Goal: Task Accomplishment & Management: Manage account settings

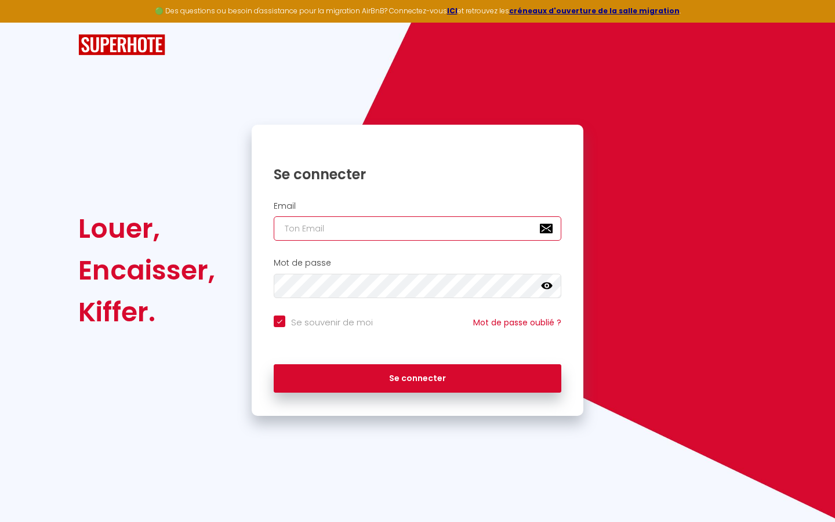
type input "l"
checkbox input "true"
type input "le"
checkbox input "true"
type input "les"
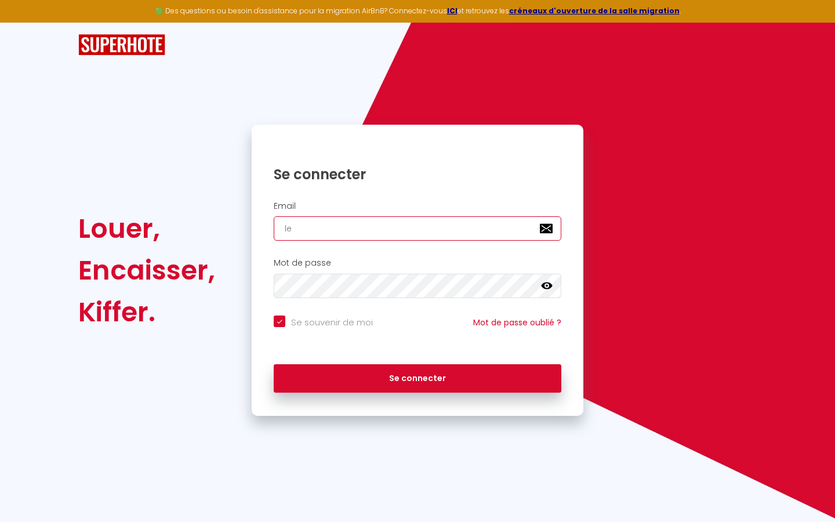
checkbox input "true"
type input "lesp"
checkbox input "true"
type input "lespa"
checkbox input "true"
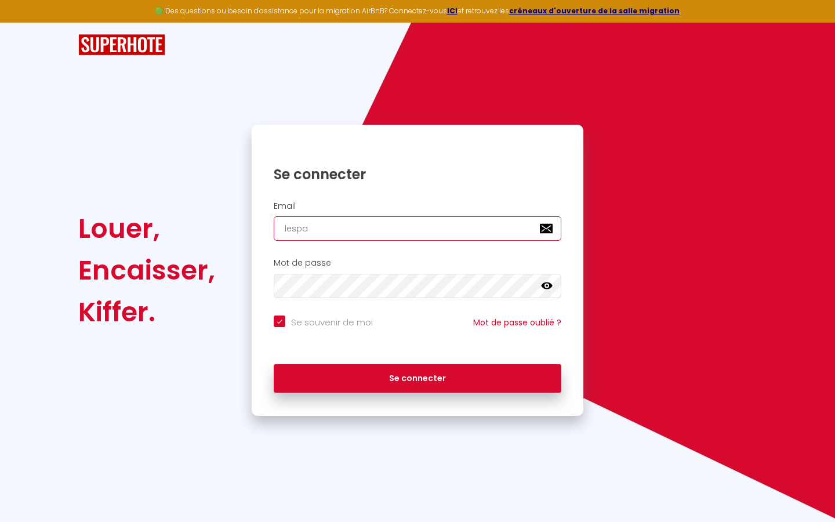
type input "lespac"
checkbox input "true"
type input "lespace"
checkbox input "true"
type input "lespaced"
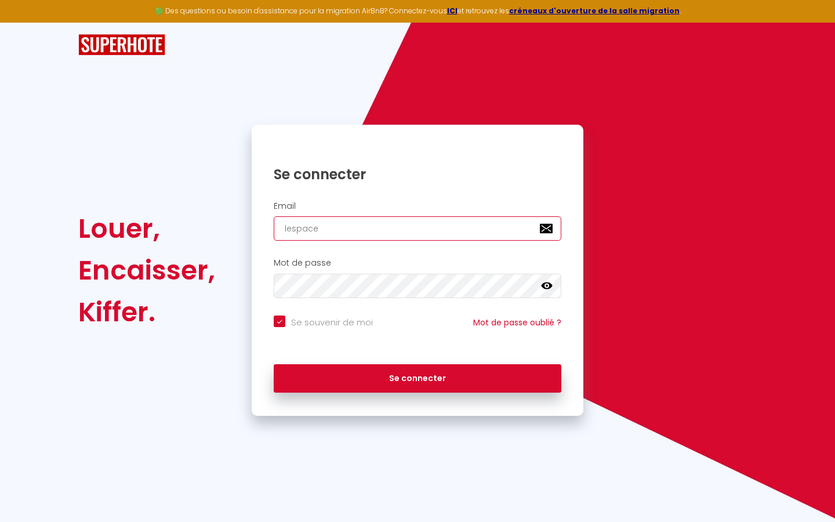
checkbox input "true"
type input "lespacede"
checkbox input "true"
type input "lespacedet"
checkbox input "true"
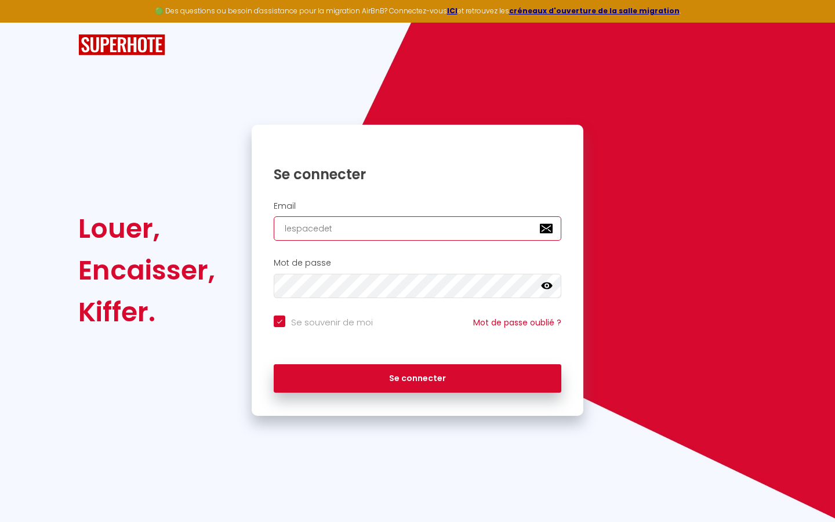
type input "lespacedete"
checkbox input "true"
type input "lespacedeten"
checkbox input "true"
type input "lespacedetent"
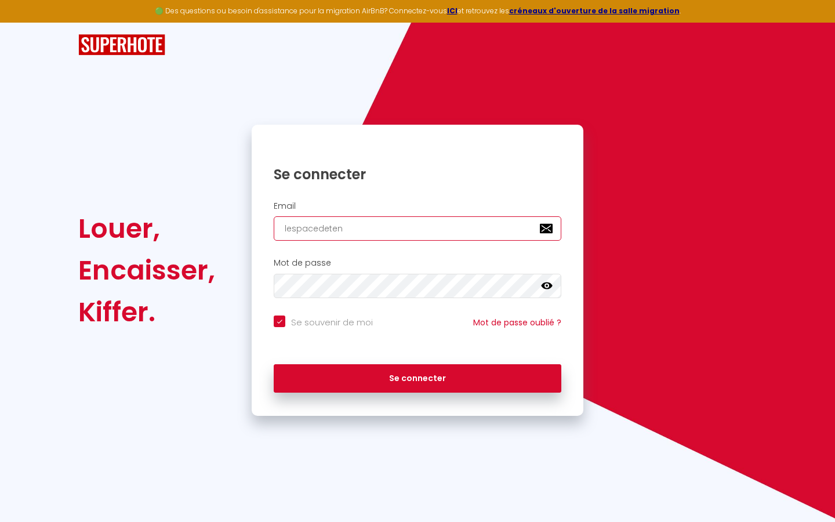
checkbox input "true"
type input "lespacedetente"
checkbox input "true"
type input "lespacedetente@"
checkbox input "true"
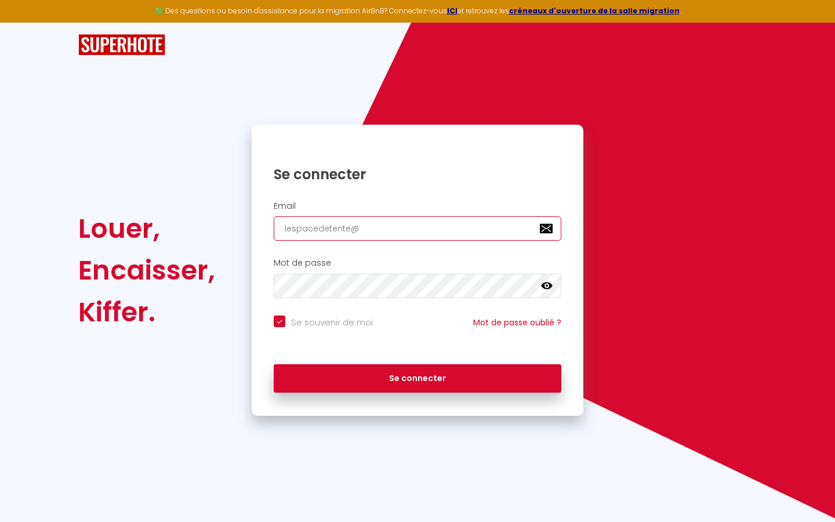
type input "lespacedetente@g"
checkbox input "true"
type input "lespacedetente@gm"
checkbox input "true"
type input "lespacedetente@gma"
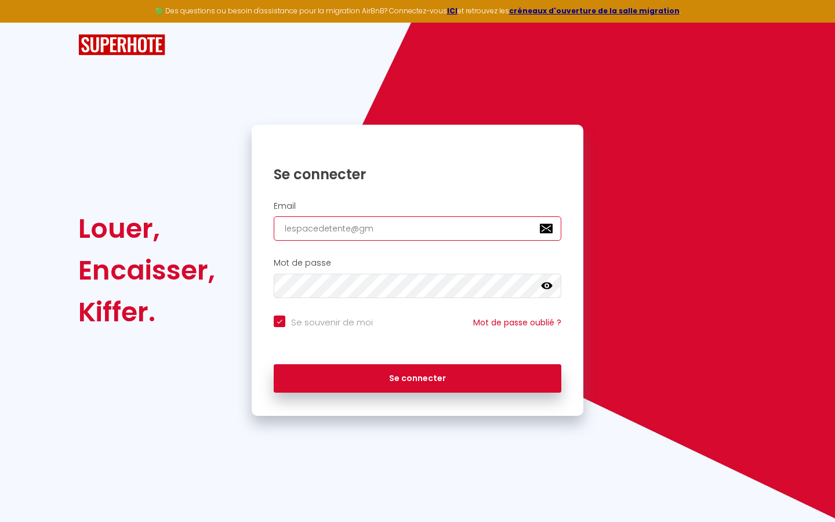
checkbox input "true"
type input "lespacedetente@gmai"
checkbox input "true"
type input "[EMAIL_ADDRESS]"
checkbox input "true"
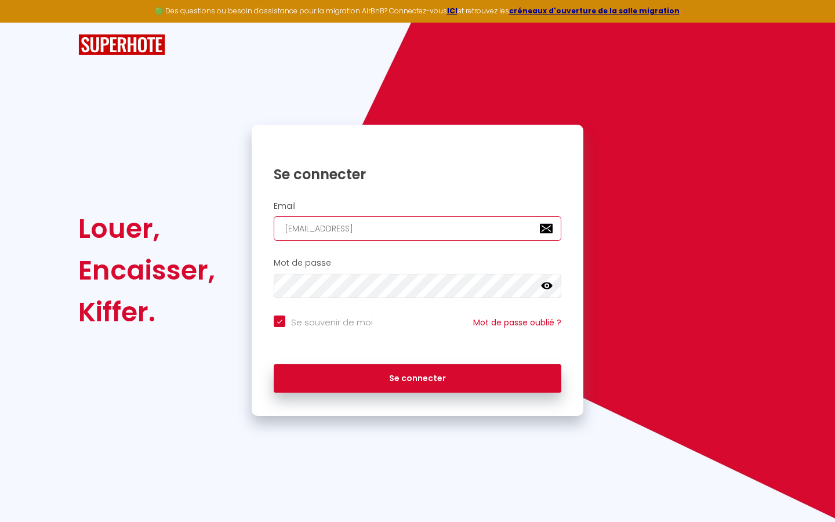
type input "[EMAIL_ADDRESS]."
checkbox input "true"
type input "lespacedetente@gmail.c"
checkbox input "true"
type input "[EMAIL_ADDRESS][DOMAIN_NAME]"
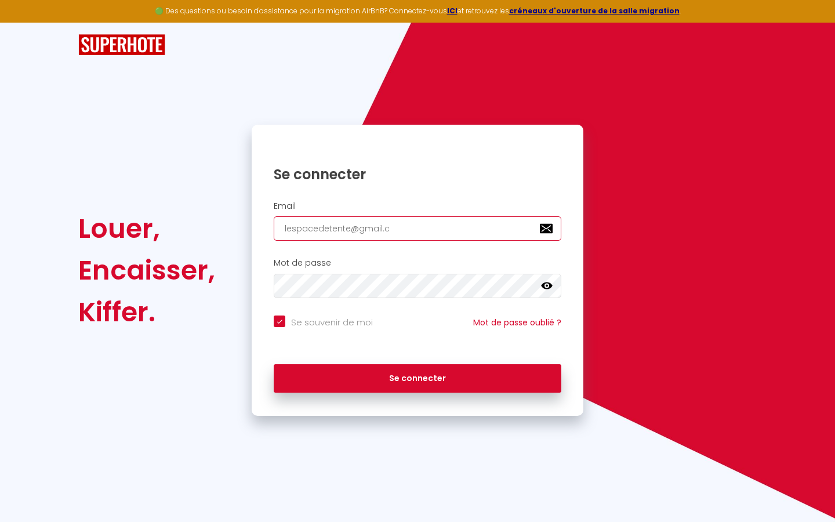
checkbox input "true"
type input "[EMAIL_ADDRESS][DOMAIN_NAME]"
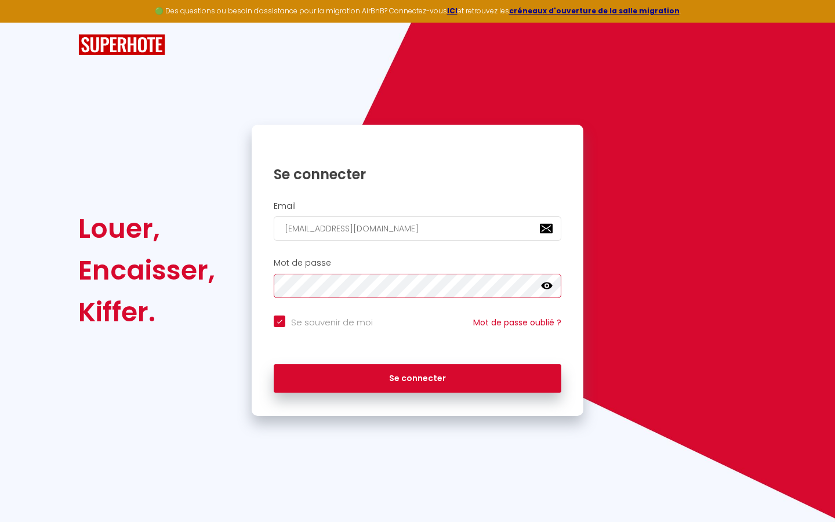
checkbox input "true"
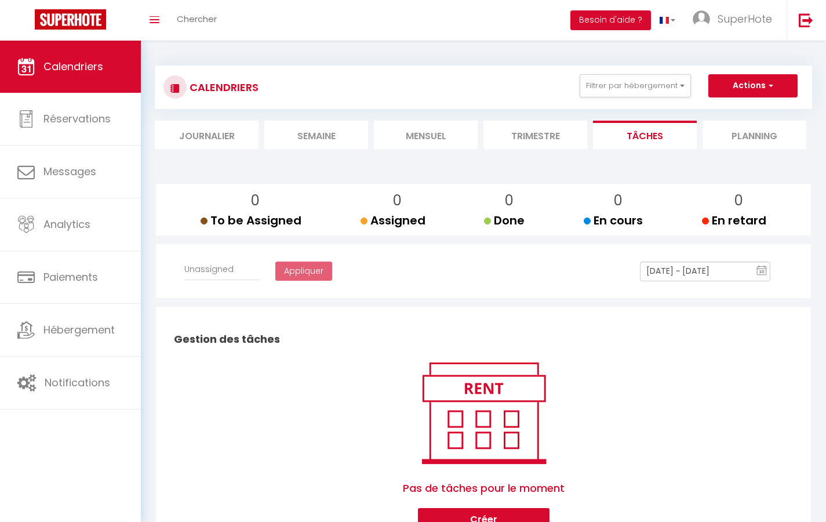
select select
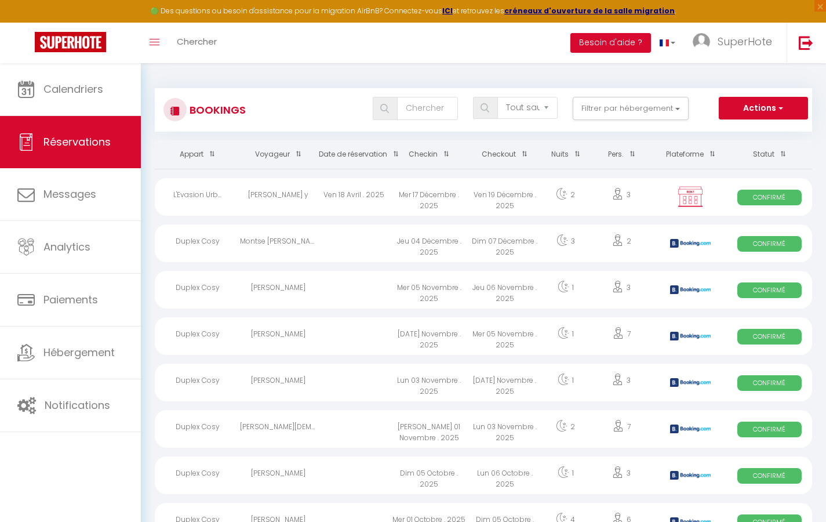
select select "message"
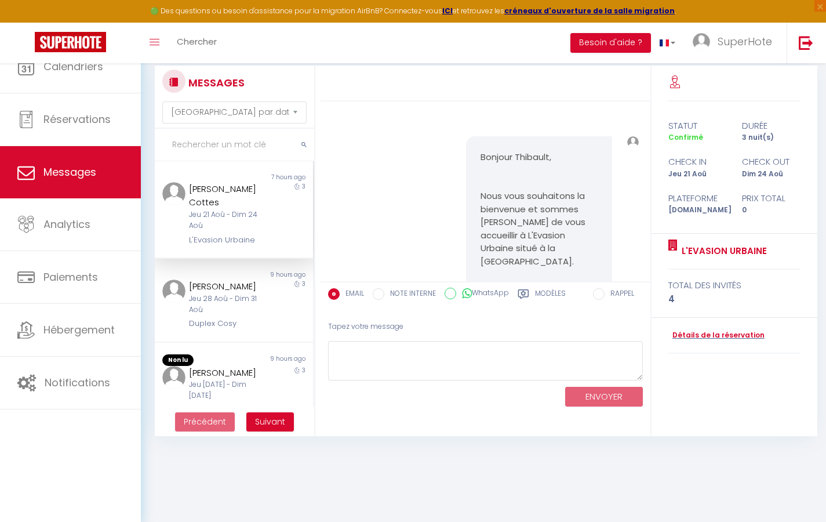
scroll to position [22283, 0]
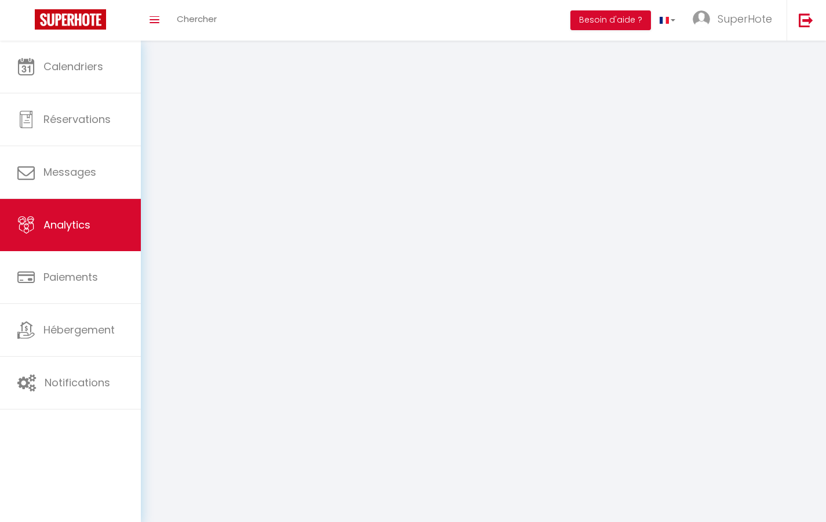
select select "2025"
select select "9"
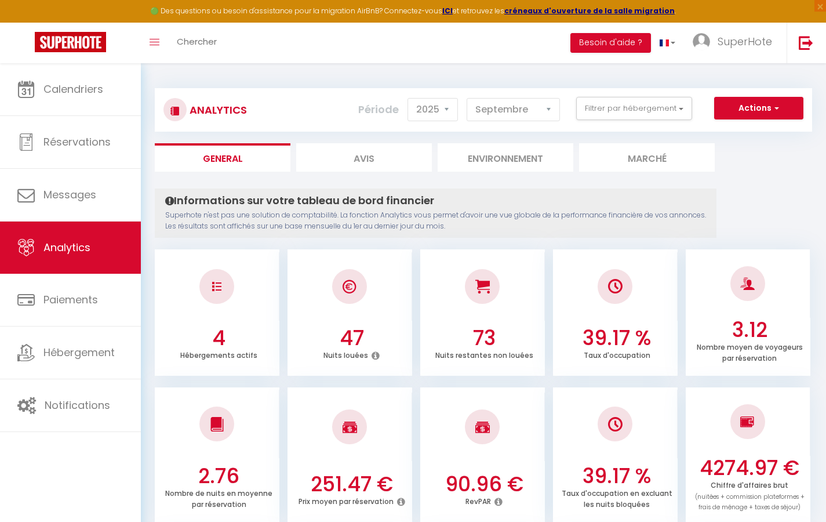
select select "2"
select select "0"
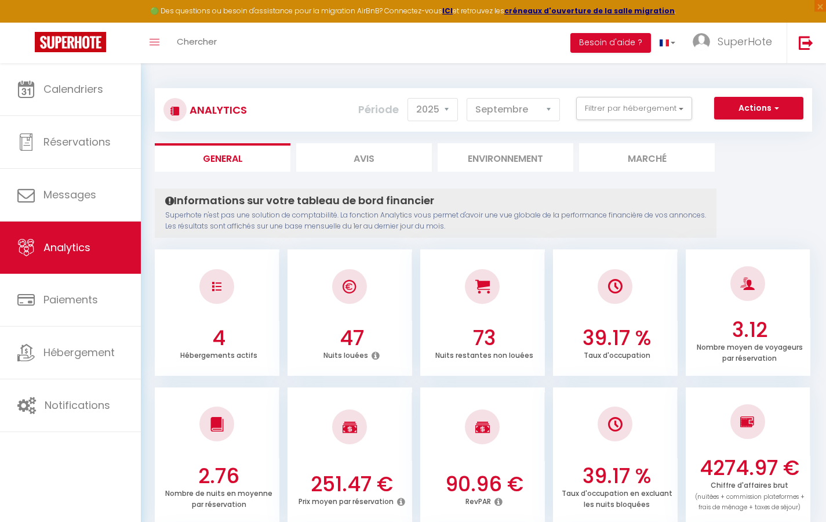
select select "0"
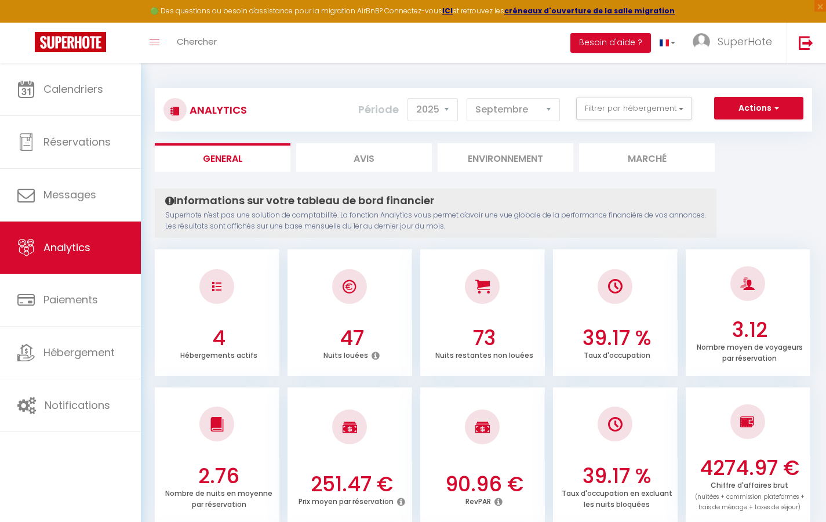
select select "0"
